Goal: Book appointment/travel/reservation

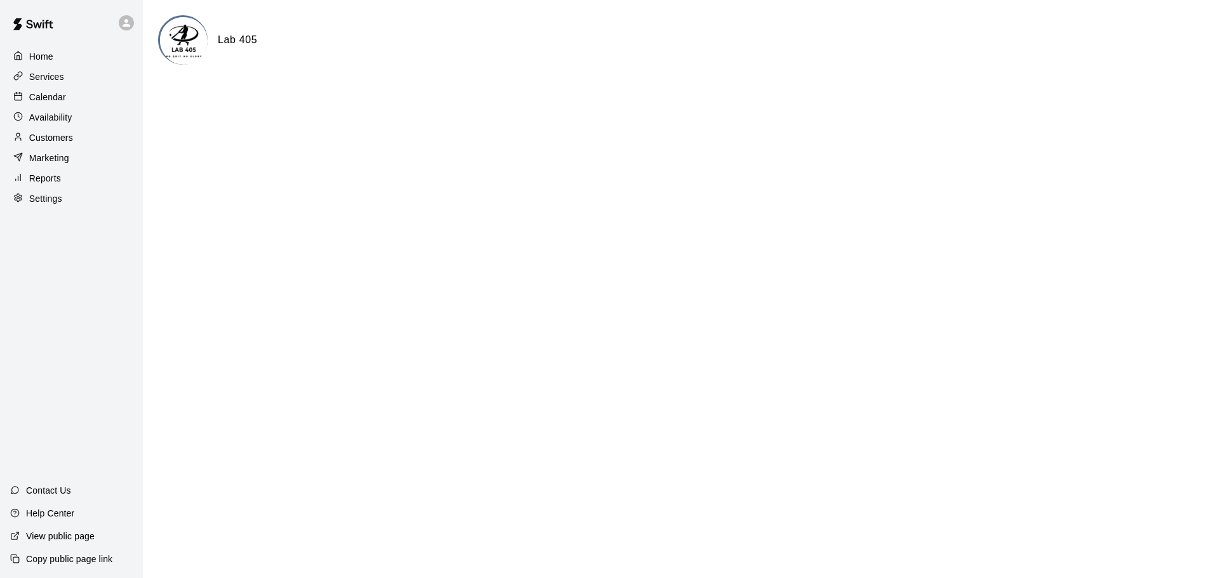
click at [53, 94] on p "Calendar" at bounding box center [47, 97] width 37 height 13
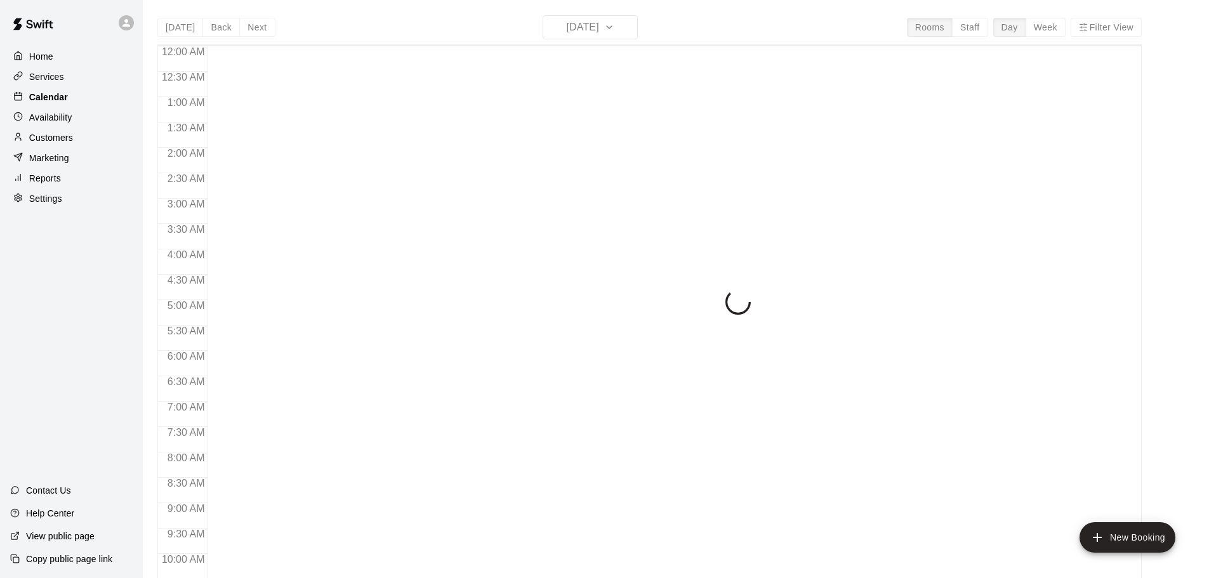
scroll to position [672, 0]
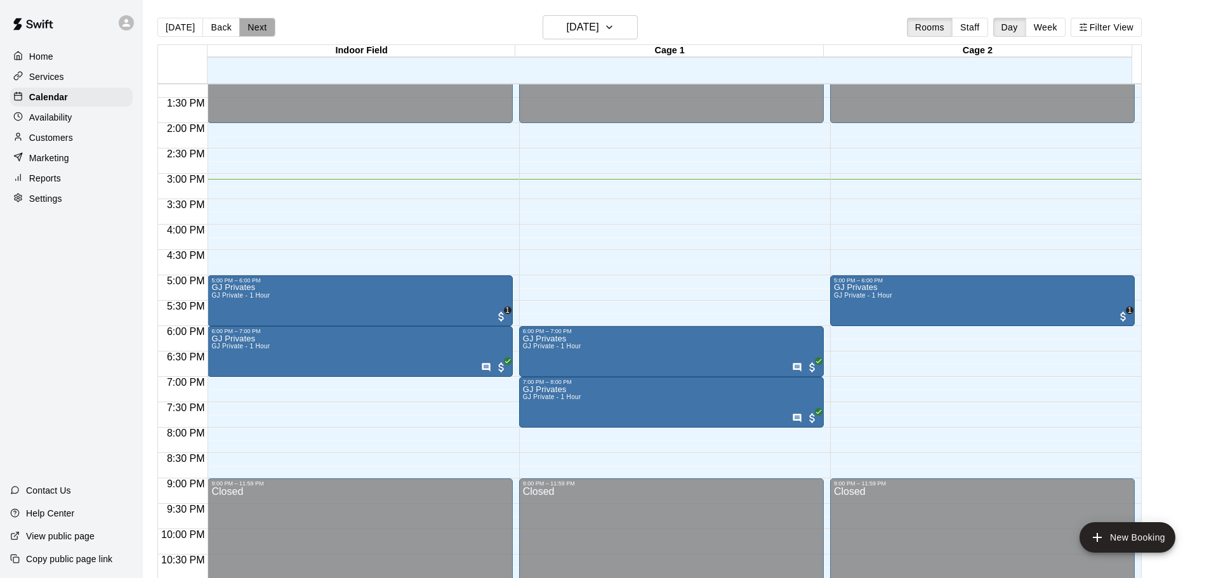
click at [260, 28] on button "Next" at bounding box center [257, 27] width 36 height 19
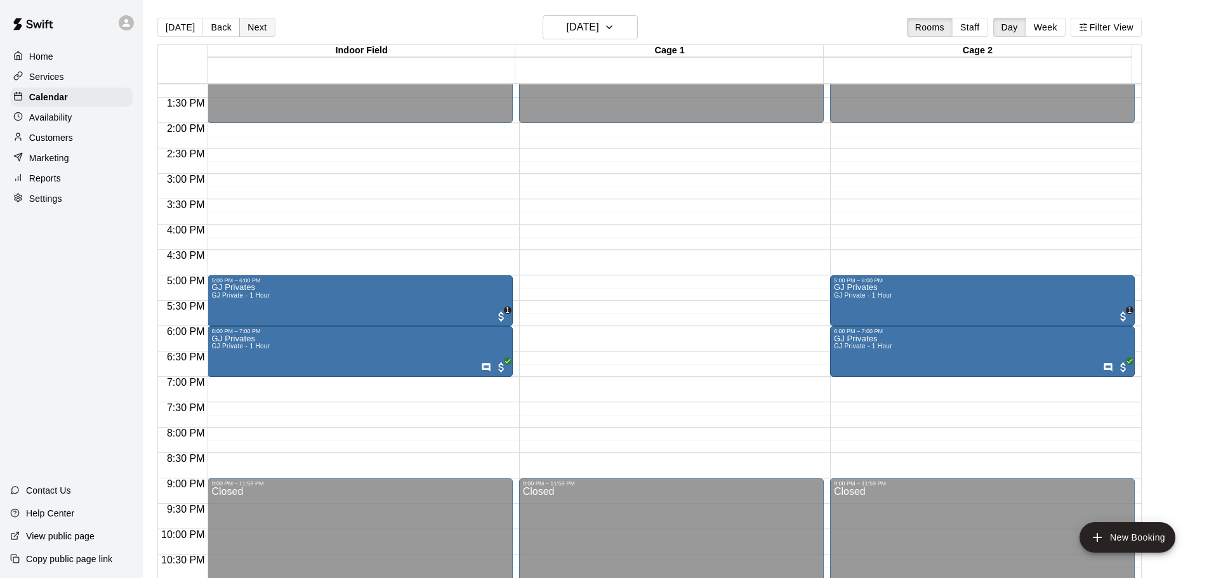
click at [260, 28] on button "Next" at bounding box center [257, 27] width 36 height 19
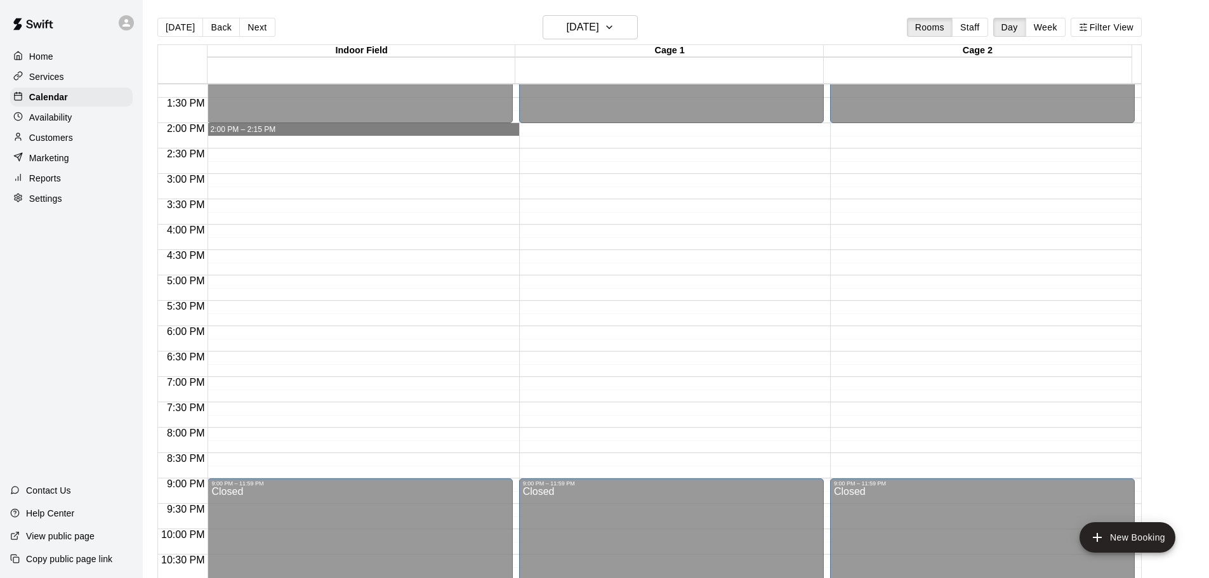
drag, startPoint x: 251, startPoint y: 127, endPoint x: 527, endPoint y: 131, distance: 276.8
click at [527, 131] on div "12:00 AM 12:30 AM 1:00 AM 1:30 AM 2:00 AM 2:30 AM 3:00 AM 3:30 AM 4:00 AM 4:30 …" at bounding box center [649, 338] width 983 height 510
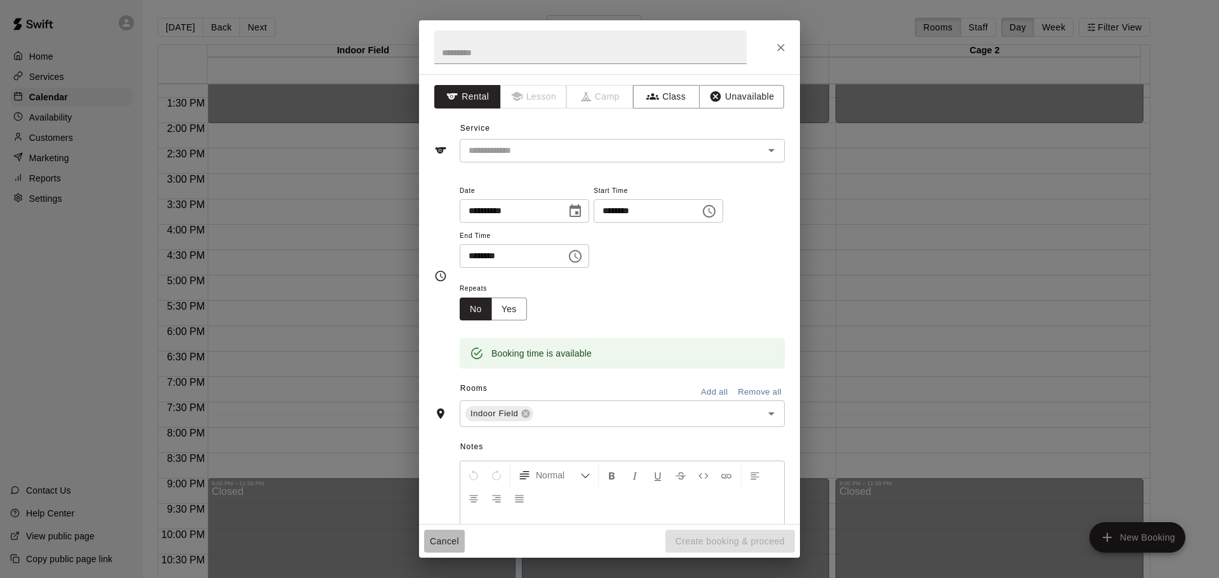
click at [432, 536] on button "Cancel" at bounding box center [444, 541] width 41 height 23
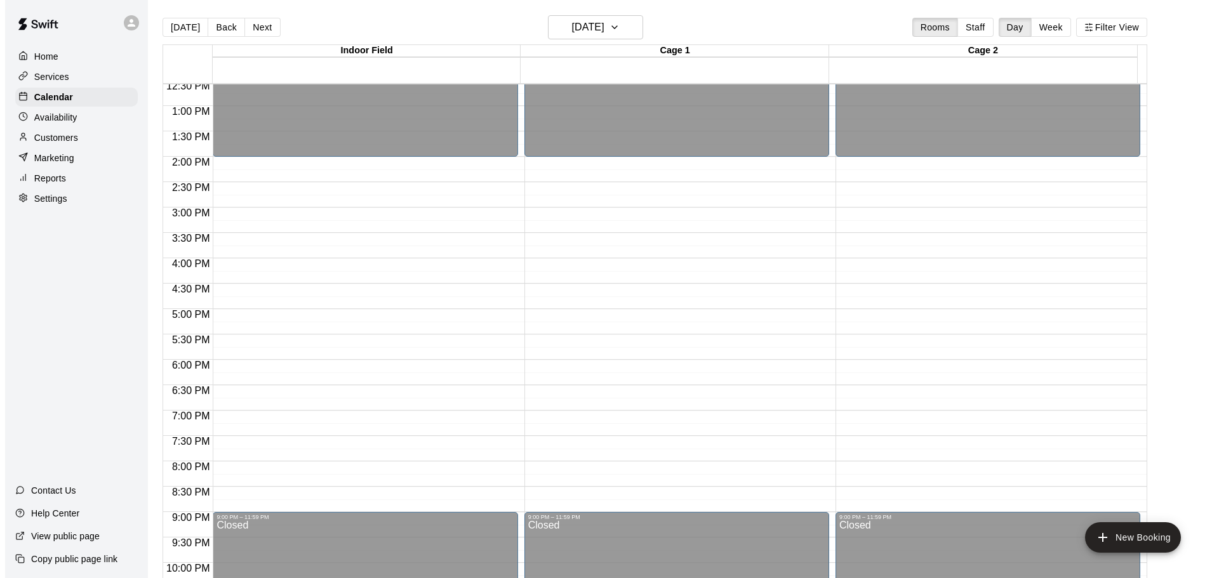
scroll to position [521, 0]
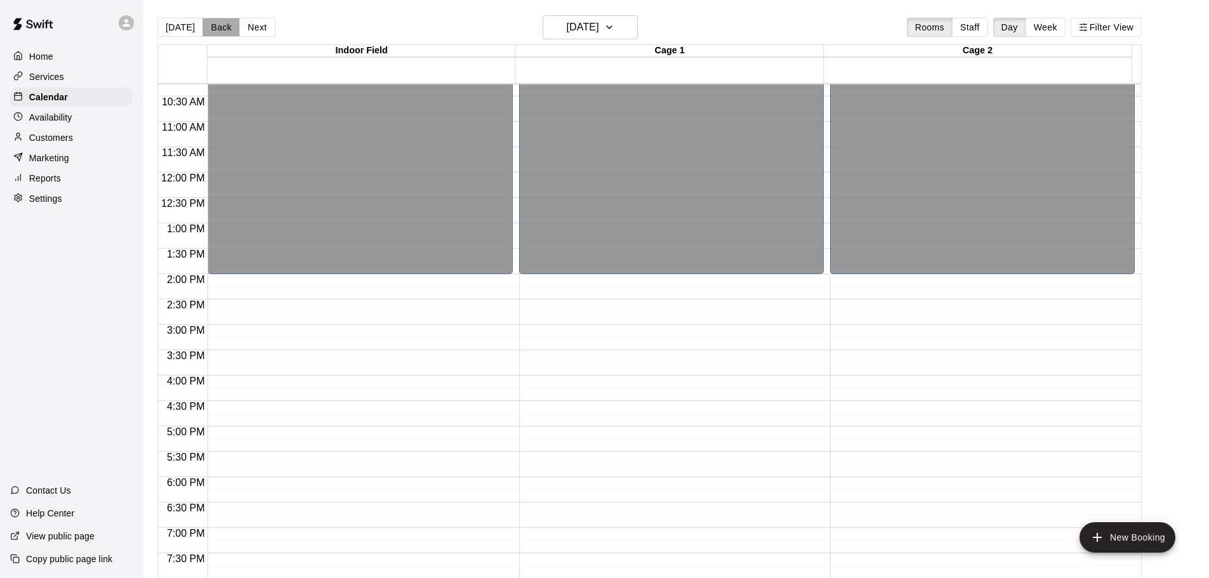
click at [216, 27] on button "Back" at bounding box center [220, 27] width 37 height 19
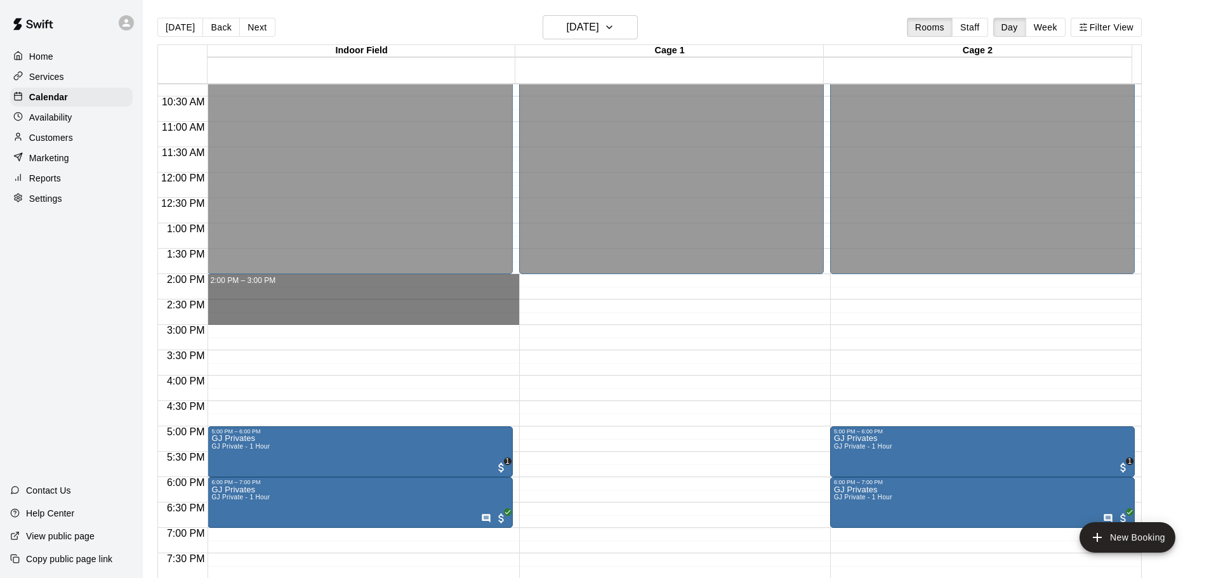
drag, startPoint x: 311, startPoint y: 277, endPoint x: 315, endPoint y: 317, distance: 40.8
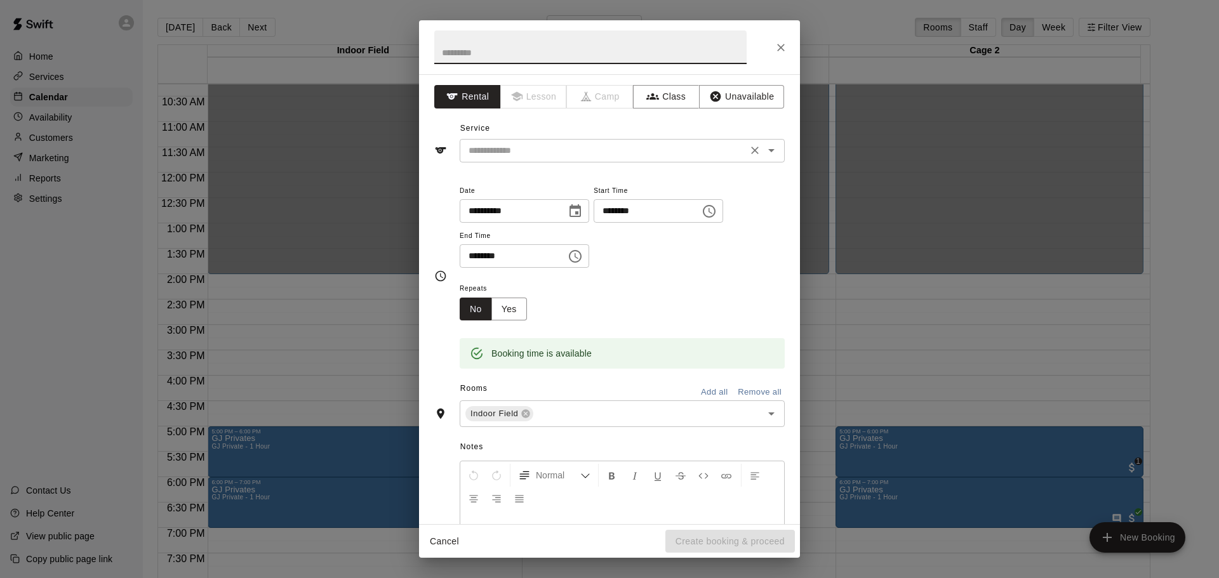
click at [506, 146] on input "text" at bounding box center [603, 151] width 280 height 16
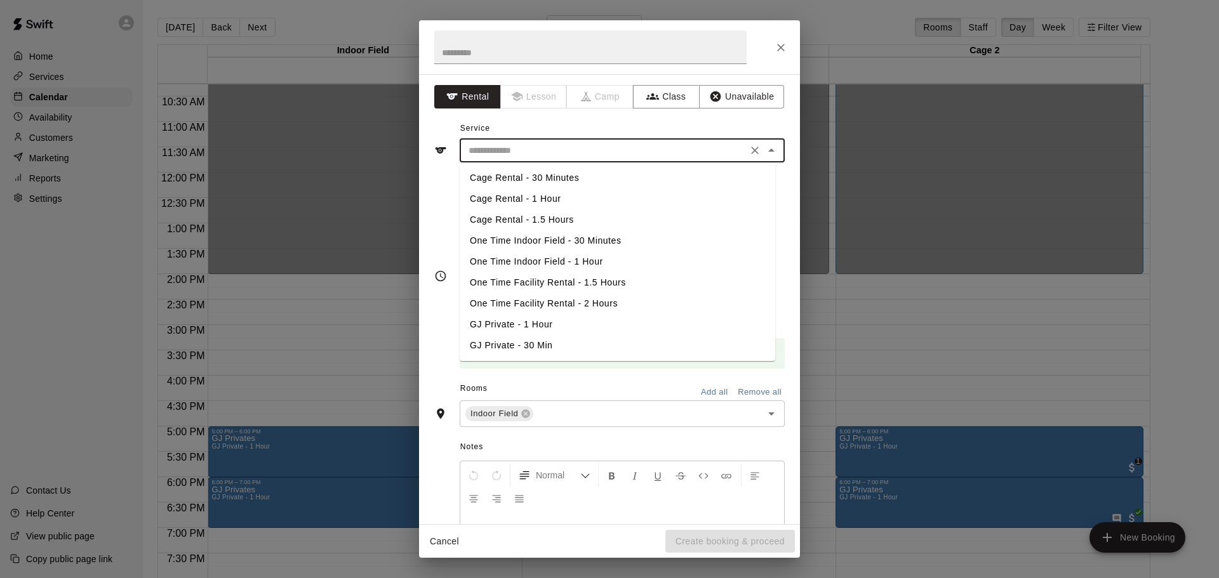
click at [560, 260] on li "One Time Indoor Field - 1 Hour" at bounding box center [617, 261] width 315 height 21
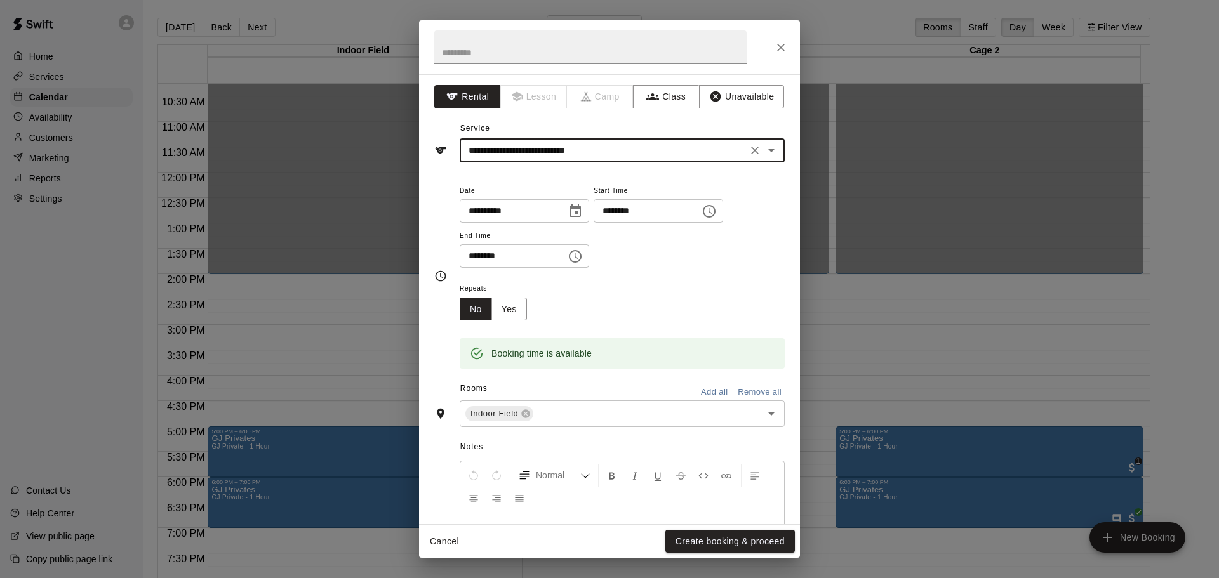
click at [607, 149] on input "**********" at bounding box center [603, 151] width 280 height 16
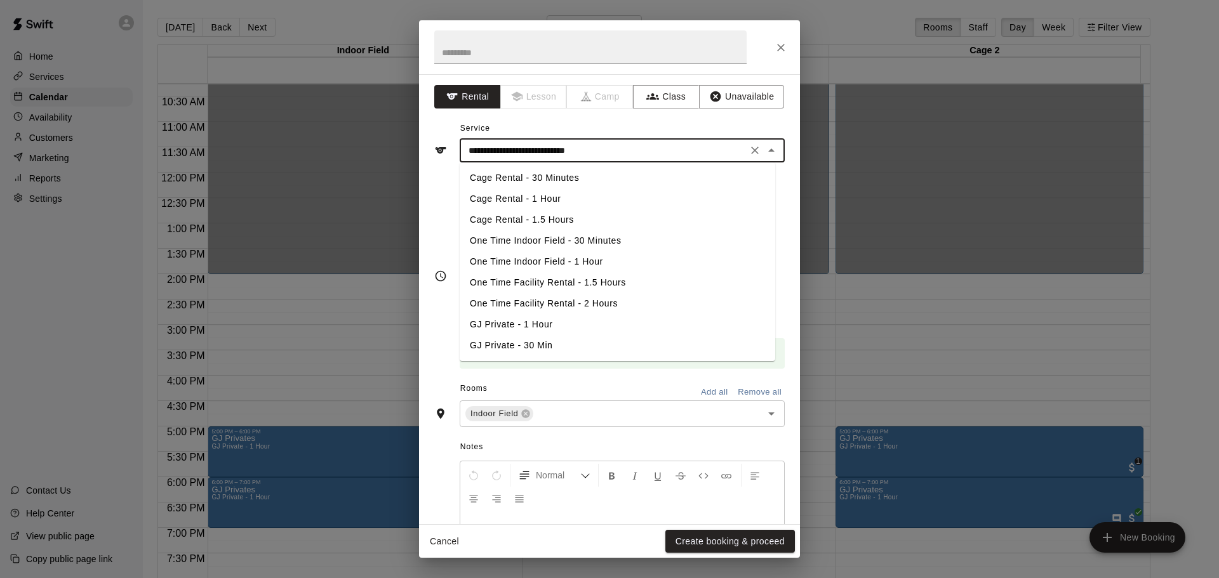
click at [575, 274] on li "One Time Facility Rental - 1.5 Hours" at bounding box center [617, 282] width 315 height 21
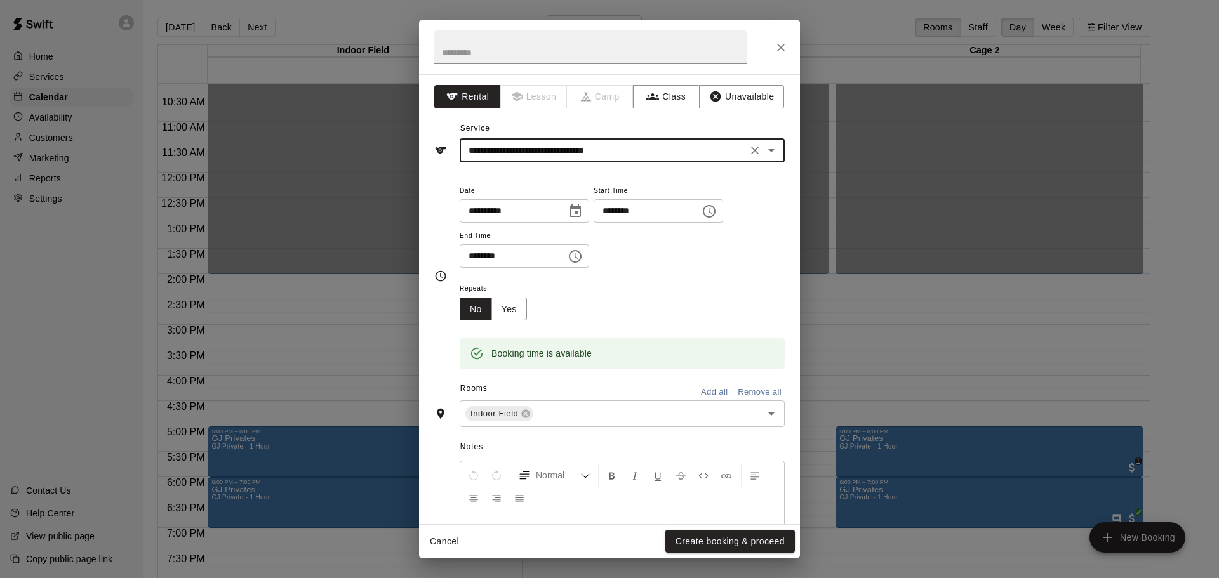
click at [607, 154] on input "**********" at bounding box center [603, 151] width 280 height 16
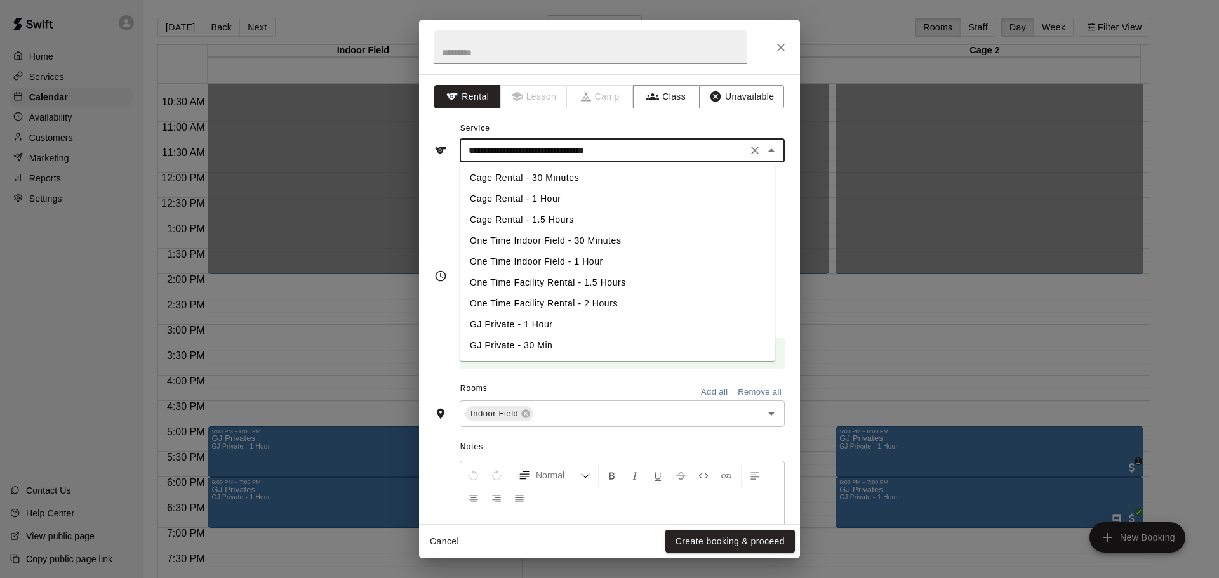
click at [592, 301] on li "One Time Facility Rental - 2 Hours" at bounding box center [617, 303] width 315 height 21
type input "**********"
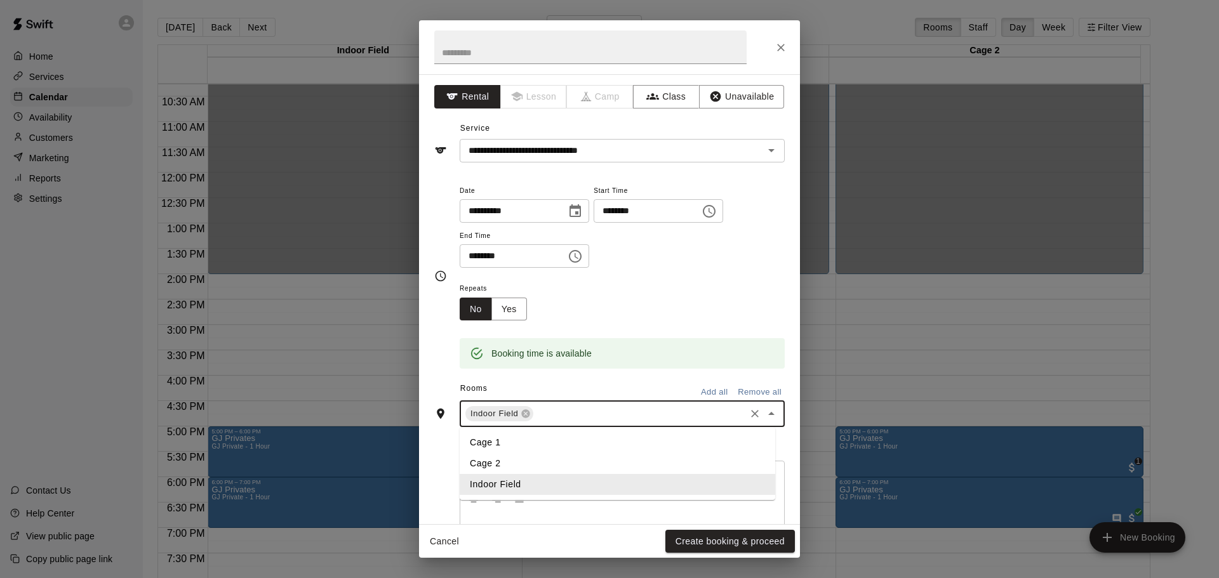
click at [560, 409] on input "text" at bounding box center [639, 414] width 208 height 16
click at [509, 454] on li "Cage 2" at bounding box center [617, 463] width 315 height 21
click at [607, 412] on input "text" at bounding box center [665, 414] width 155 height 16
click at [533, 442] on li "Cage 1" at bounding box center [617, 442] width 315 height 21
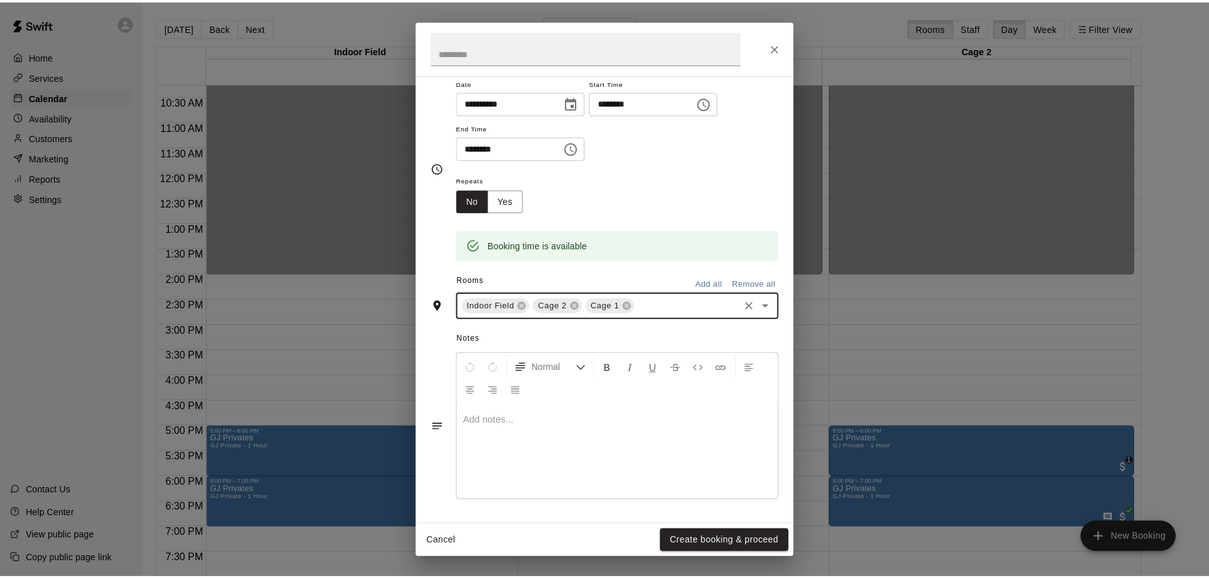
scroll to position [0, 0]
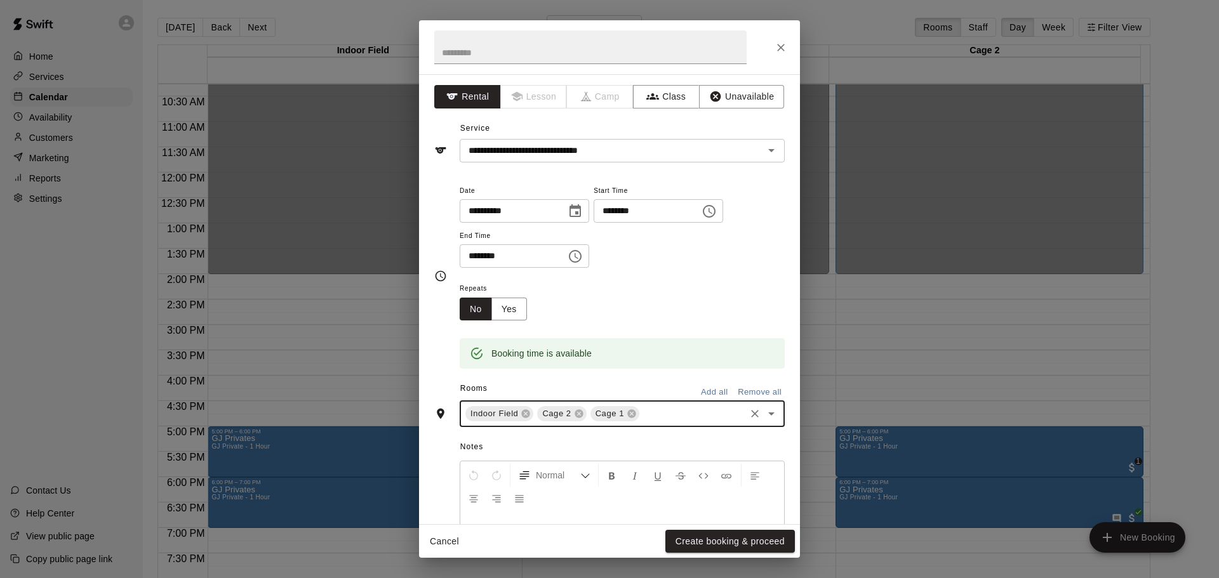
click at [538, 258] on input "********" at bounding box center [509, 255] width 98 height 23
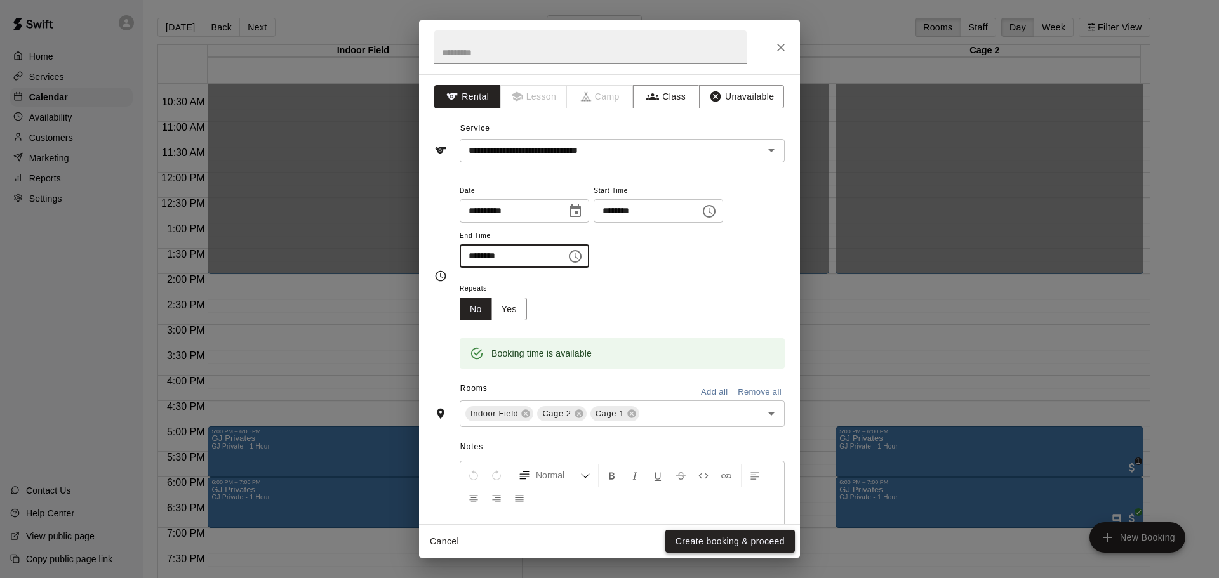
type input "********"
click at [607, 543] on button "Create booking & proceed" at bounding box center [729, 541] width 129 height 23
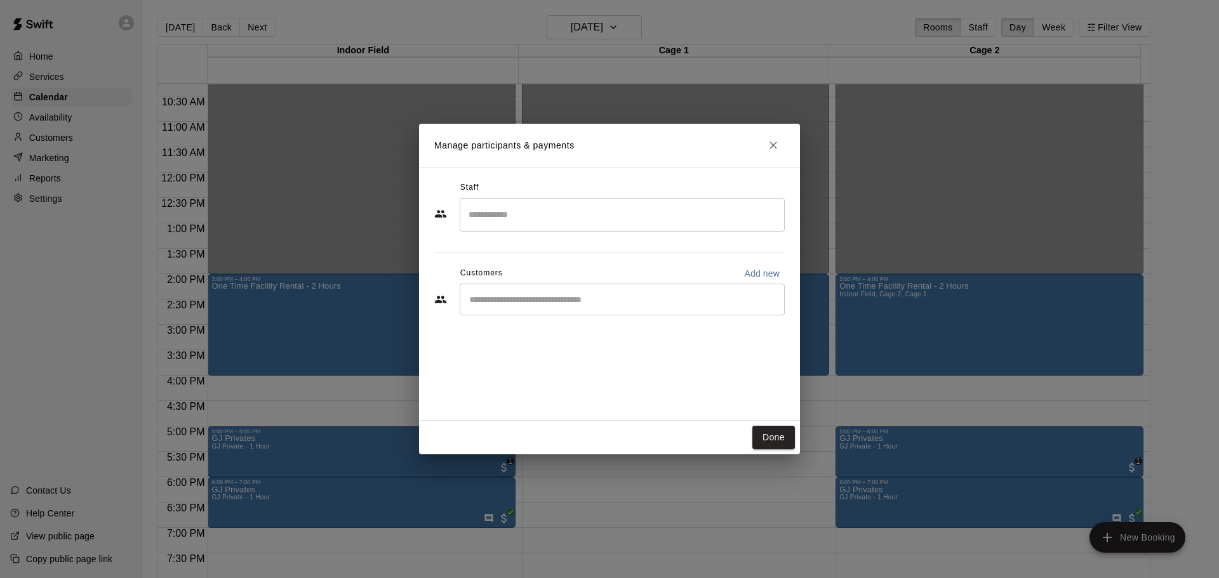
click at [599, 301] on input "Start typing to search customers..." at bounding box center [622, 299] width 314 height 13
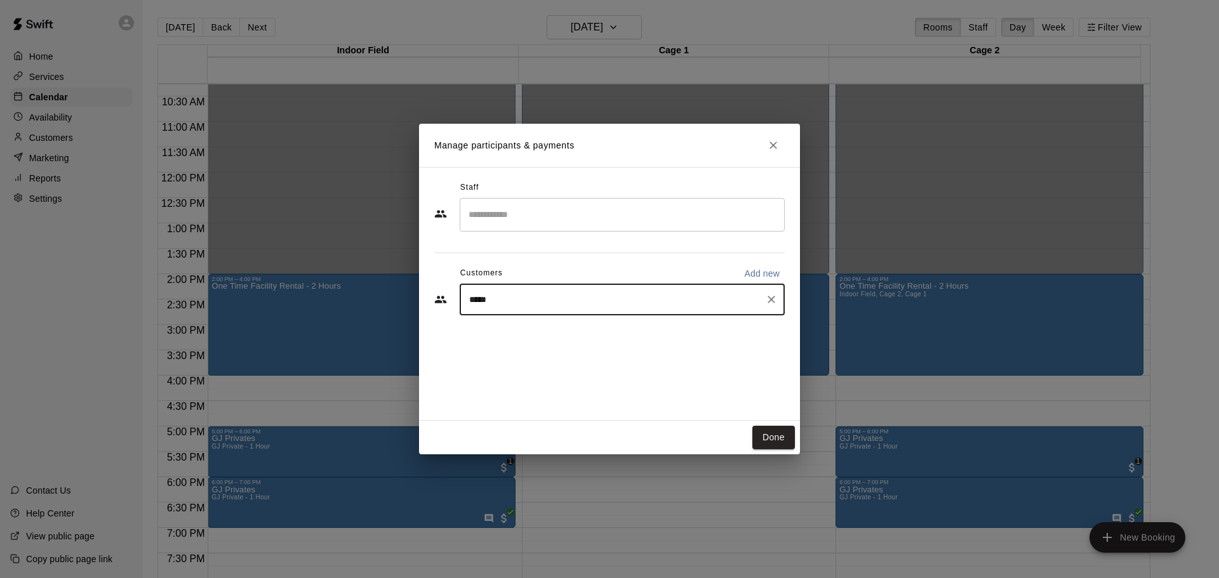
type input "******"
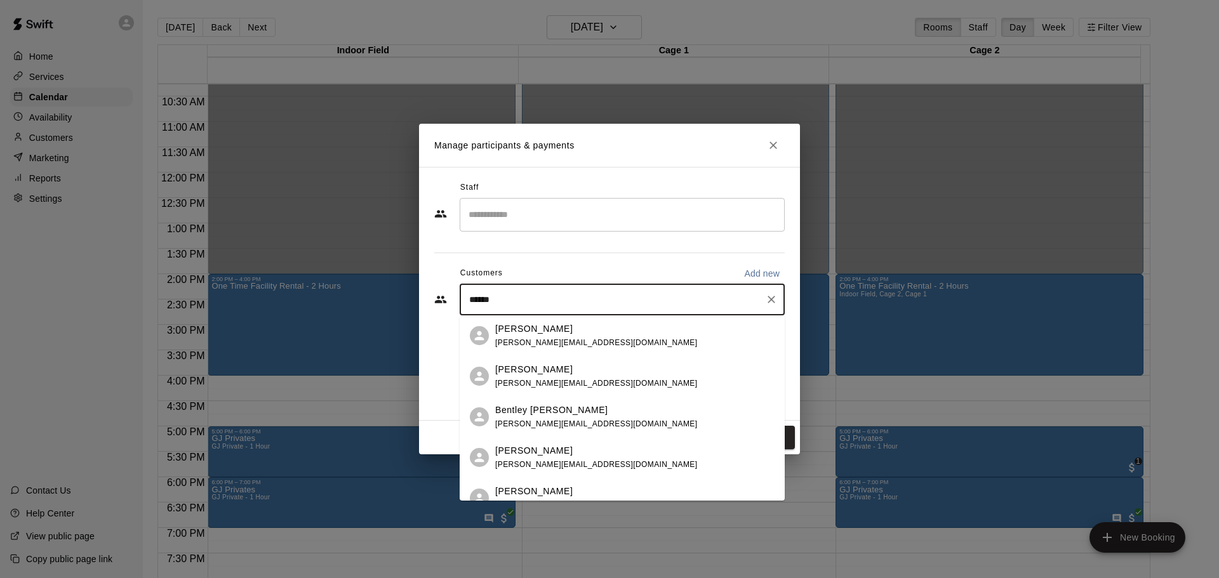
click at [607, 340] on div "Haley Coates [EMAIL_ADDRESS][DOMAIN_NAME]" at bounding box center [634, 335] width 279 height 27
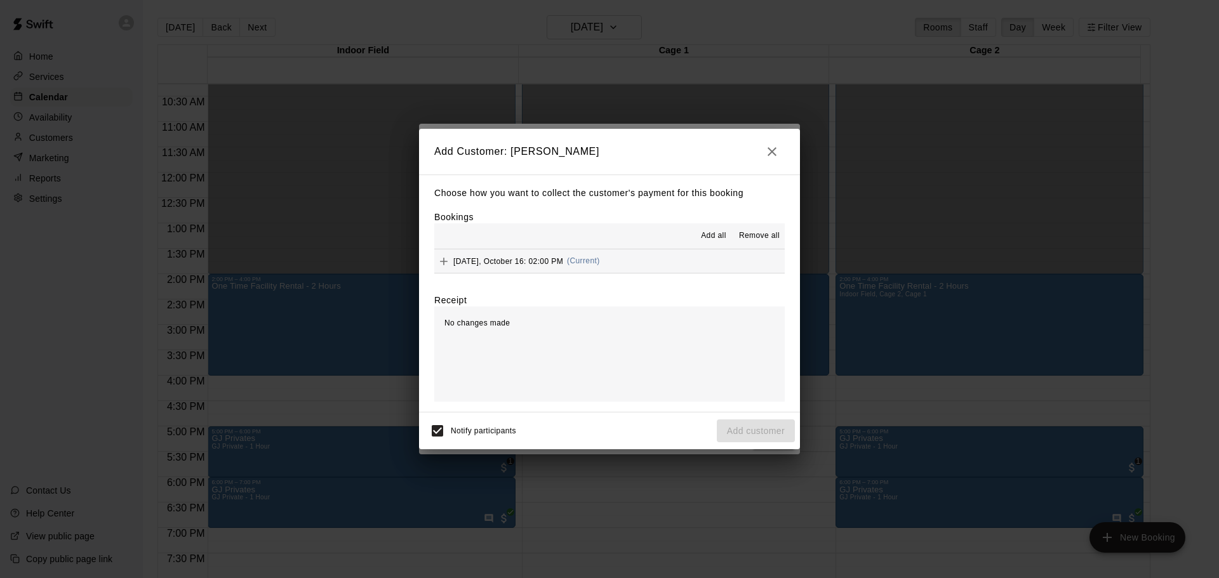
click at [607, 268] on button "[DATE], October 16: 02:00 PM (Current)" at bounding box center [609, 260] width 350 height 23
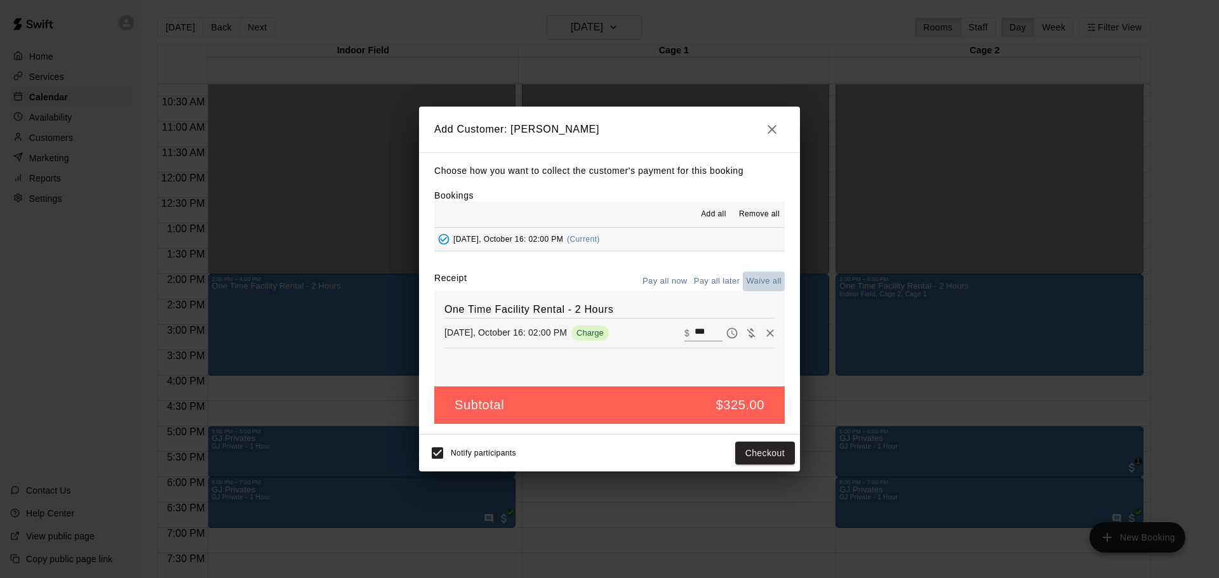
click at [607, 278] on button "Waive all" at bounding box center [764, 282] width 42 height 20
type input "*"
click at [607, 451] on button "Add customer" at bounding box center [756, 453] width 78 height 23
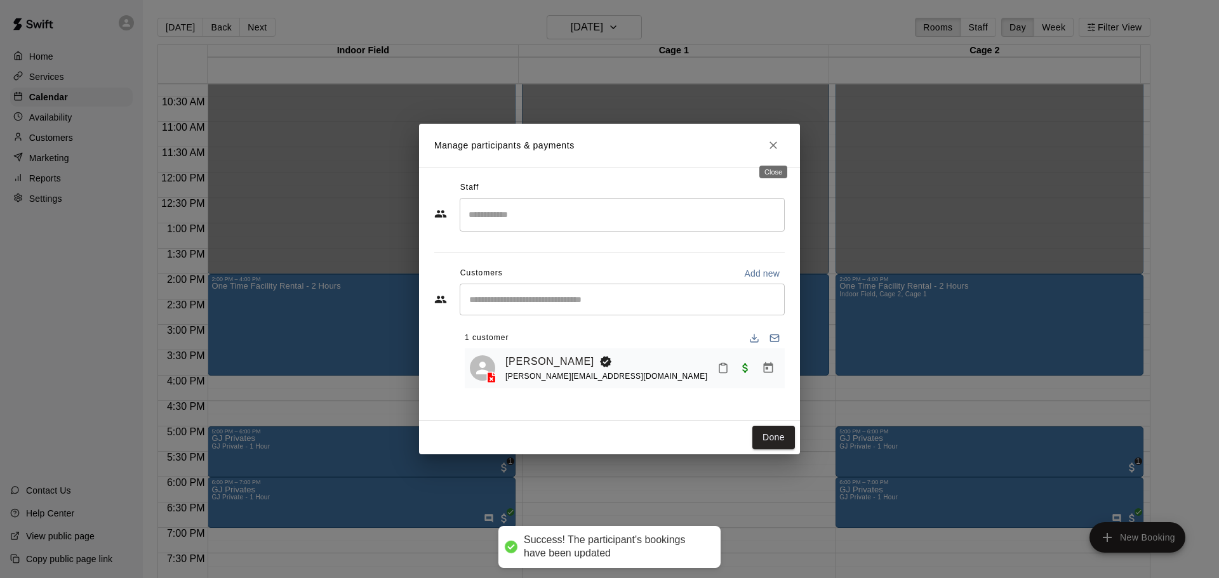
click at [607, 142] on icon "Close" at bounding box center [773, 145] width 13 height 13
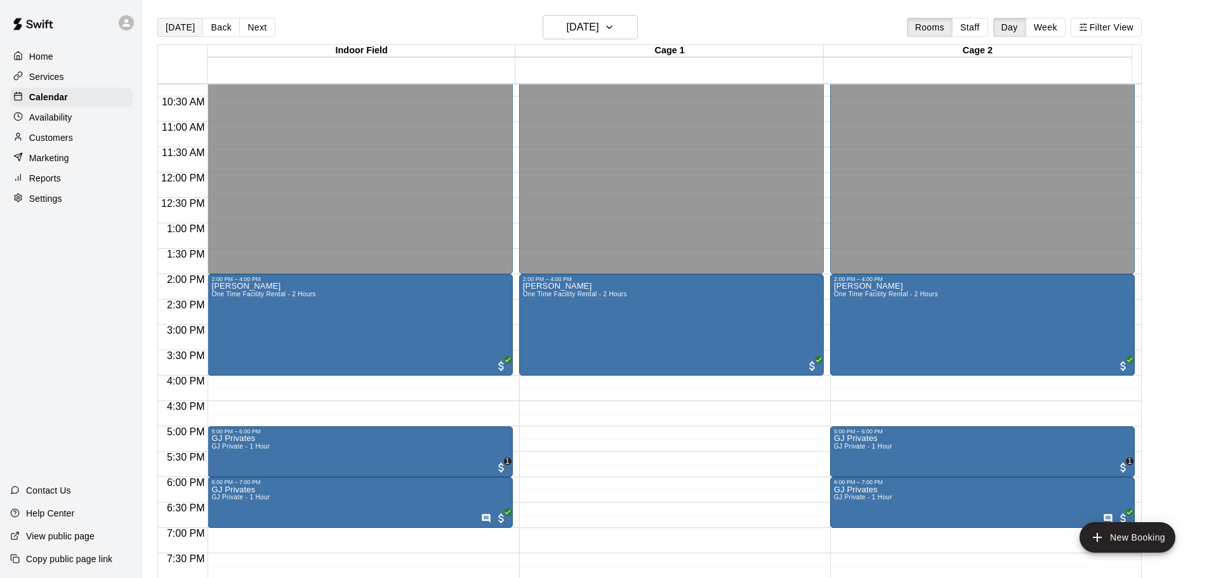
click at [185, 27] on button "[DATE]" at bounding box center [180, 27] width 46 height 19
